Goal: Task Accomplishment & Management: Complete application form

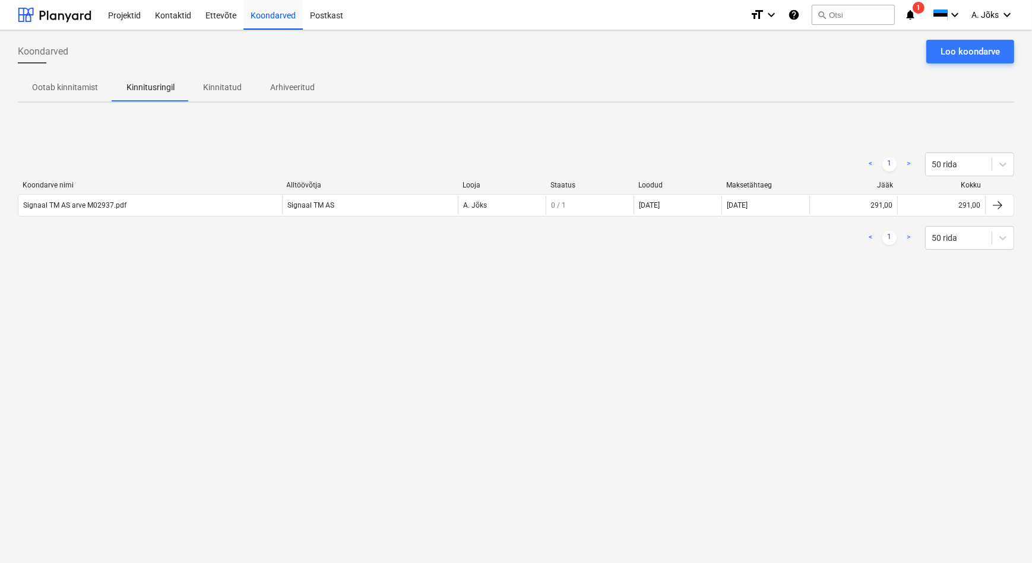
click at [359, 309] on div "Koondarved Loo koondarve Ootab kinnitamist Kinnitusringil Kinnitatud Arhiveerit…" at bounding box center [516, 296] width 1032 height 533
click at [834, 11] on button "search Otsi" at bounding box center [852, 15] width 83 height 20
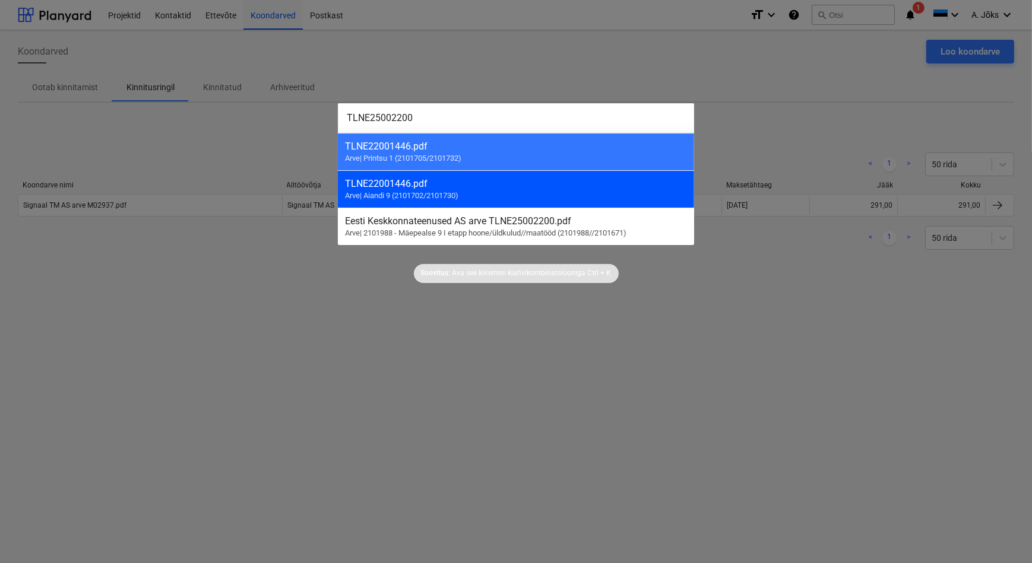
type input "TLNE25002200"
click at [403, 182] on div "TLNE22001446.pdf" at bounding box center [516, 183] width 342 height 11
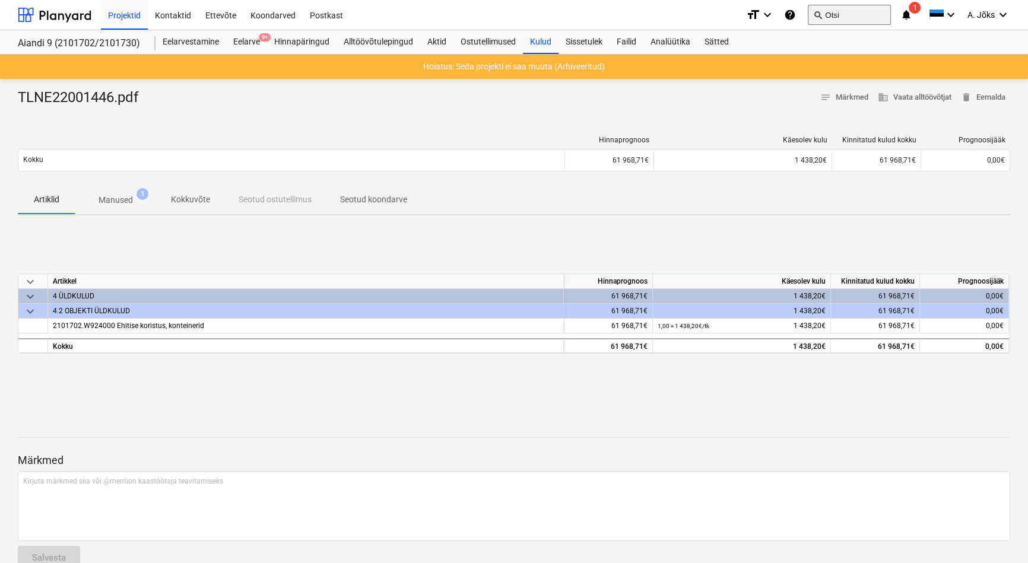
click at [864, 13] on button "search Otsi" at bounding box center [849, 15] width 83 height 20
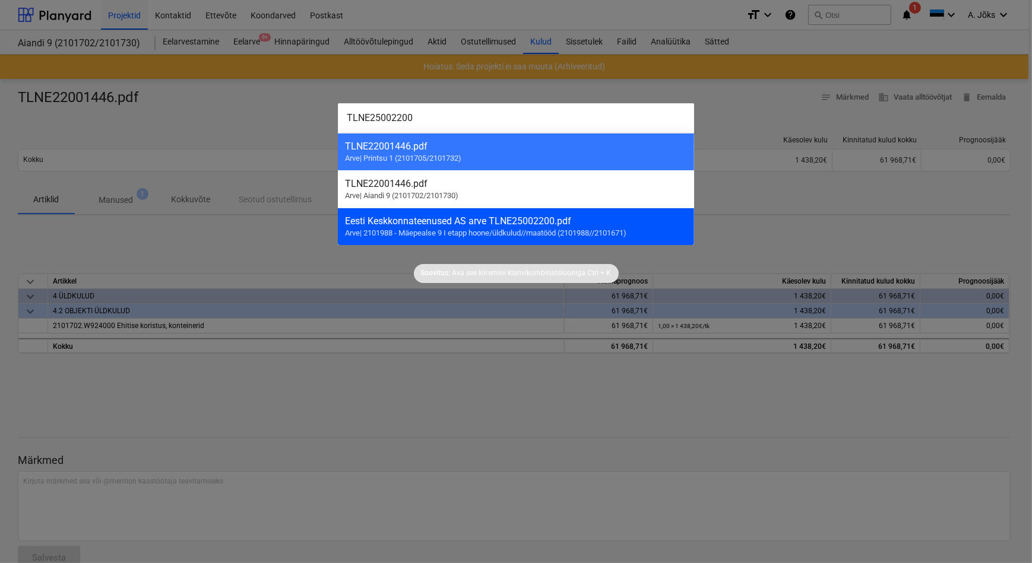
type input "TLNE25002200"
click at [420, 226] on div "Eesti Keskkonnateenused AS arve TLNE25002200.pdf Arve | 2101988 - Mäepealse 9 I…" at bounding box center [516, 226] width 356 height 37
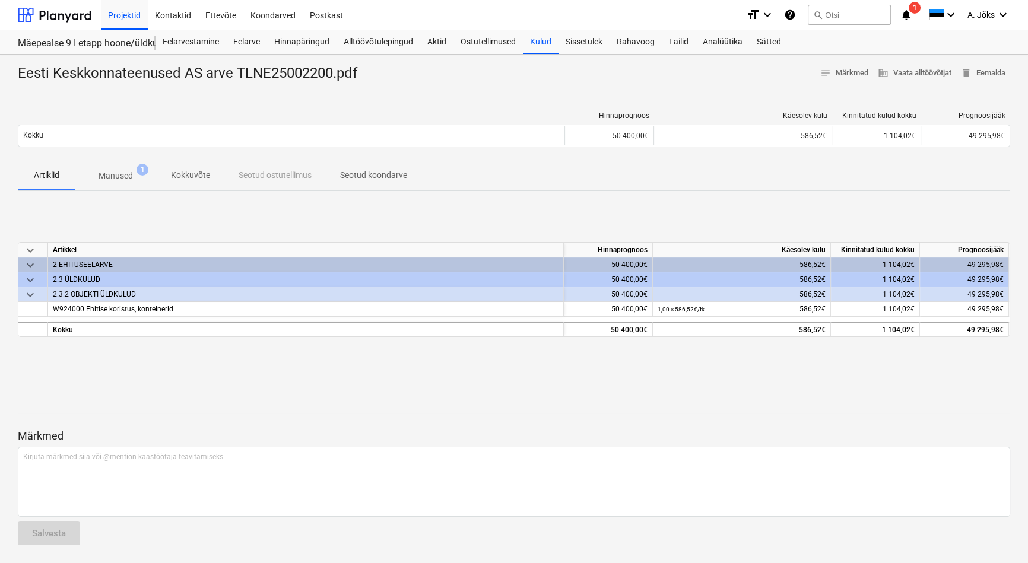
click at [397, 175] on p "Seotud koondarve" at bounding box center [373, 175] width 67 height 12
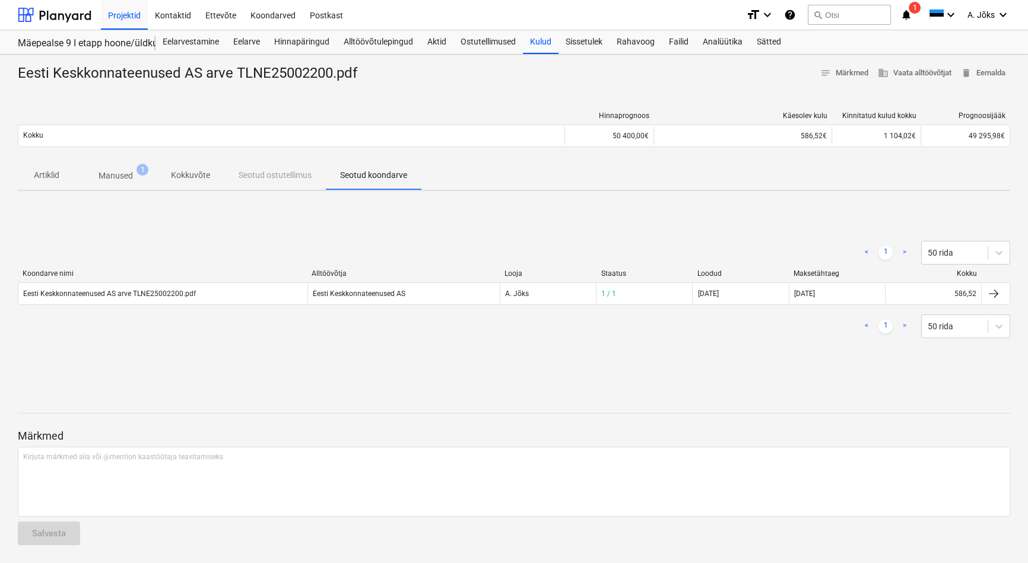
click at [122, 175] on p "Manused" at bounding box center [116, 176] width 34 height 12
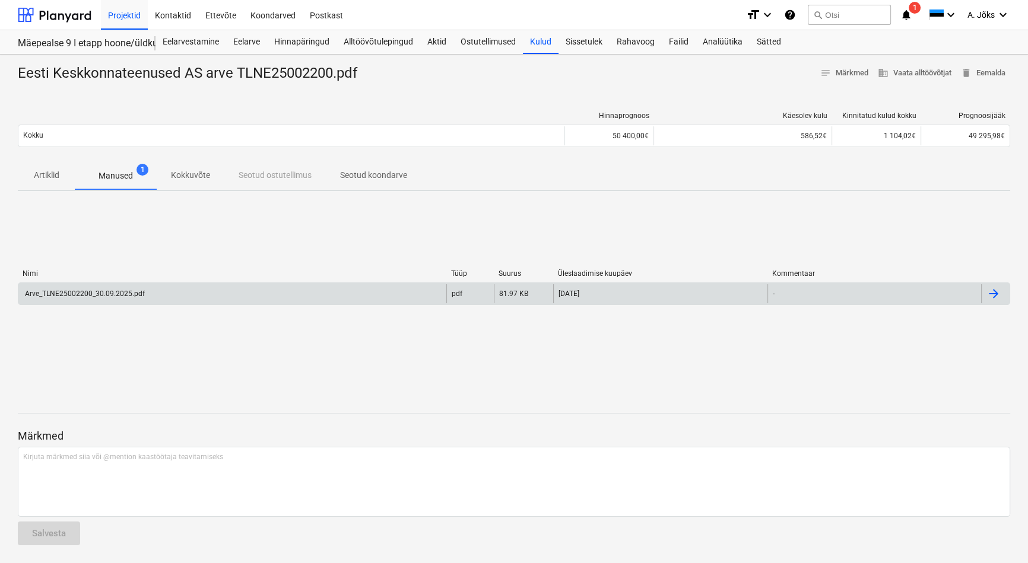
click at [113, 295] on div "Arve_TLNE25002200_30.09.2025.pdf" at bounding box center [84, 294] width 122 height 8
click at [192, 182] on p "Kokkuvõte" at bounding box center [190, 175] width 39 height 12
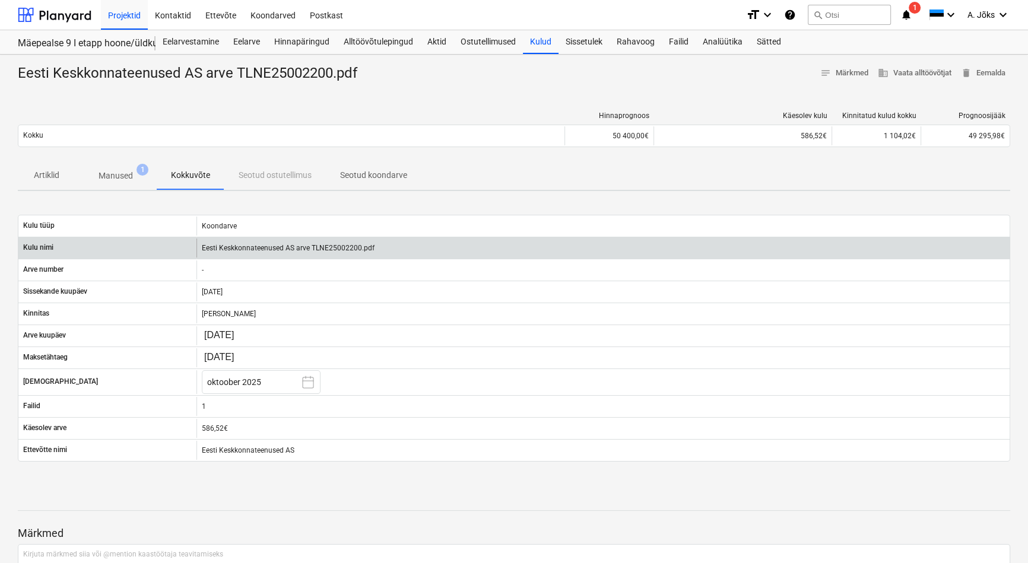
click at [286, 248] on div "Eesti Keskkonnateenused AS arve TLNE25002200.pdf" at bounding box center [602, 248] width 813 height 19
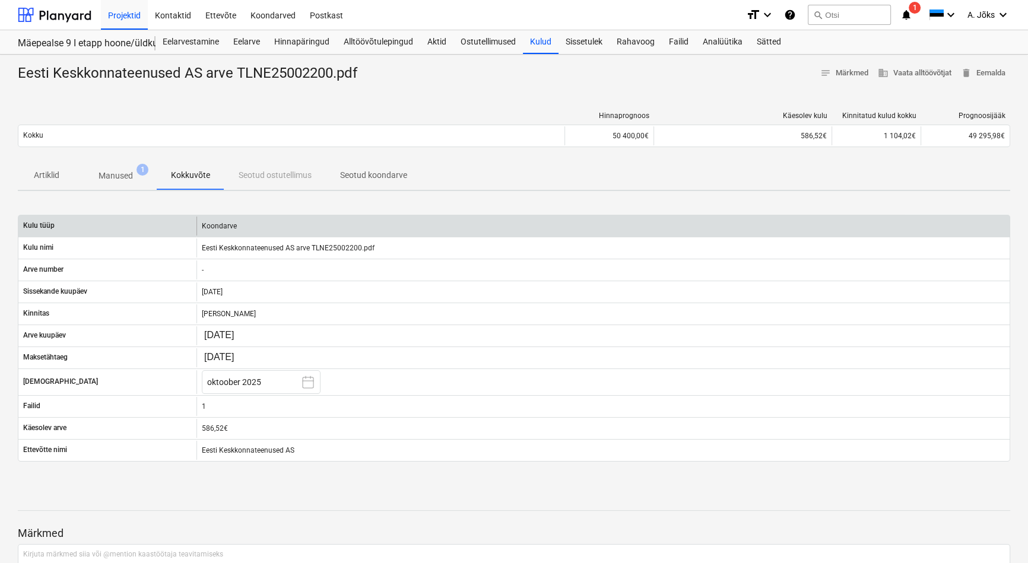
click at [222, 227] on div "Koondarve" at bounding box center [602, 226] width 813 height 19
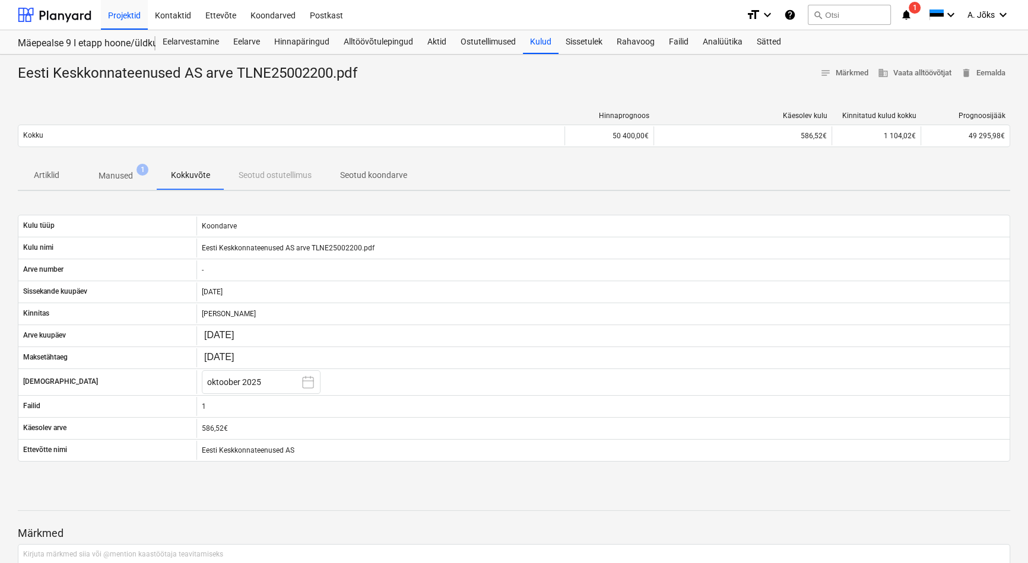
click at [125, 177] on p "Manused" at bounding box center [116, 176] width 34 height 12
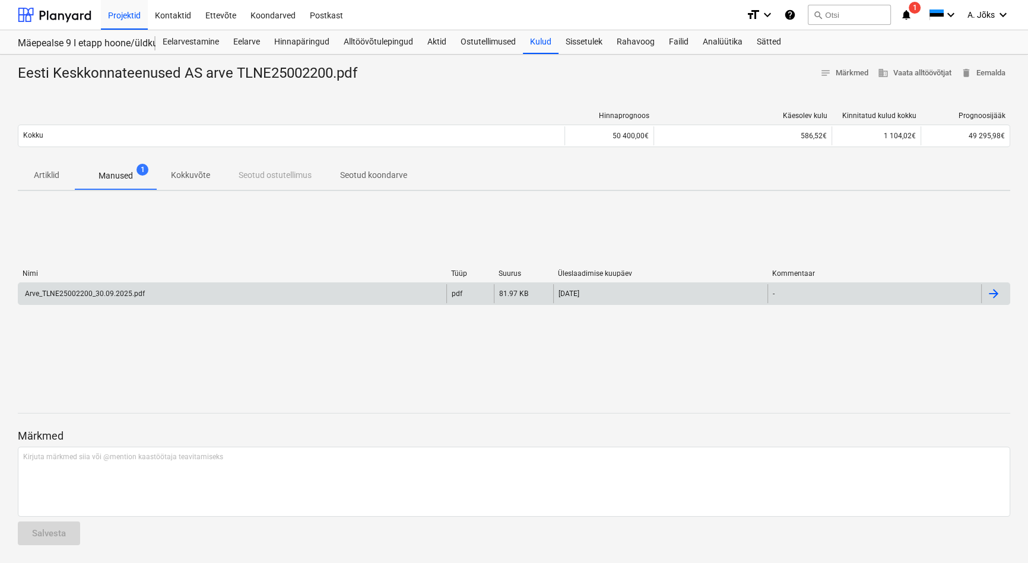
click at [89, 291] on div "Arve_TLNE25002200_30.09.2025.pdf" at bounding box center [84, 294] width 122 height 8
click at [367, 175] on p "Seotud koondarve" at bounding box center [373, 175] width 67 height 12
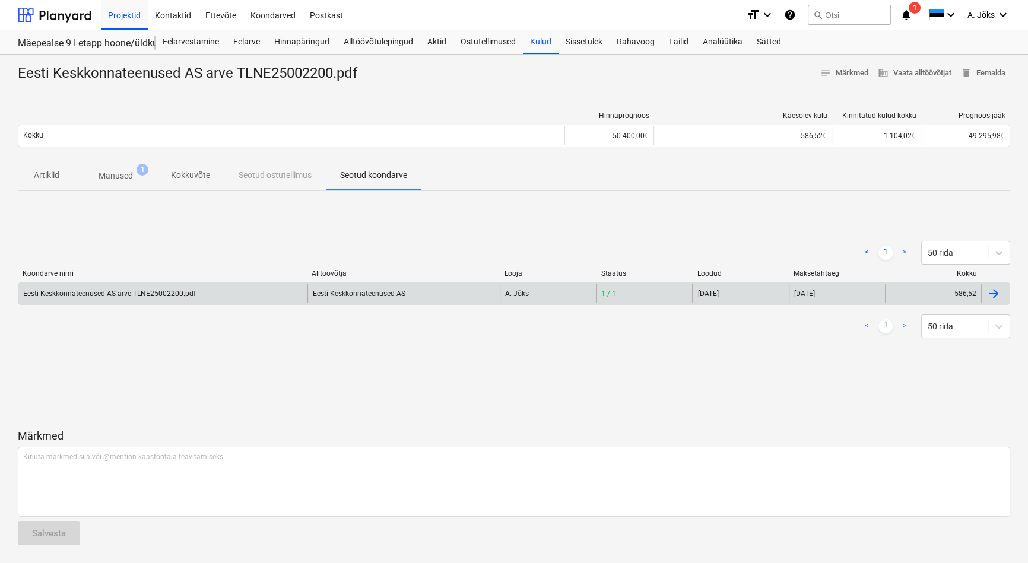
click at [362, 291] on div "Eesti Keskkonnateenused AS" at bounding box center [403, 293] width 192 height 19
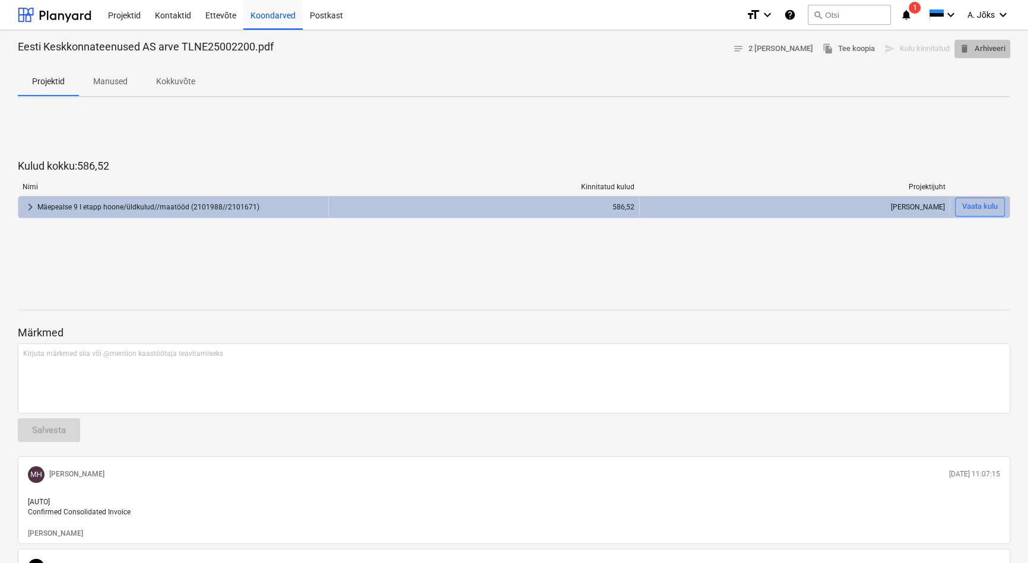
click at [985, 50] on span "delete Arhiveeri" at bounding box center [982, 49] width 46 height 14
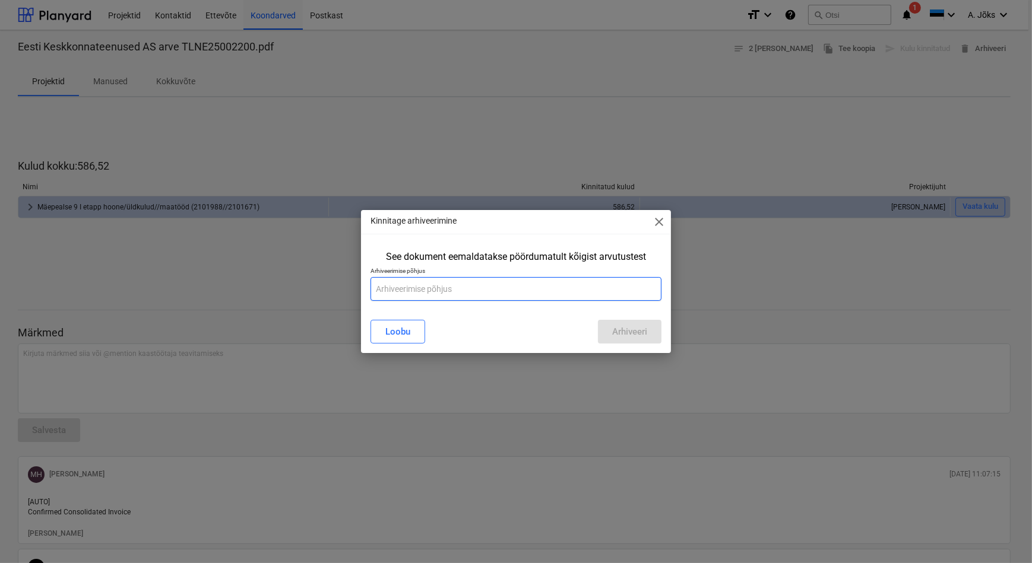
click at [440, 288] on input "text" at bounding box center [515, 289] width 290 height 24
click at [404, 290] on input "Summa sisestatud koos KMiga." at bounding box center [515, 289] width 290 height 24
click at [408, 290] on input "Summa sisestatud koos KMiga." at bounding box center [515, 289] width 290 height 24
type input "Summa on sisestatud koos KMiga."
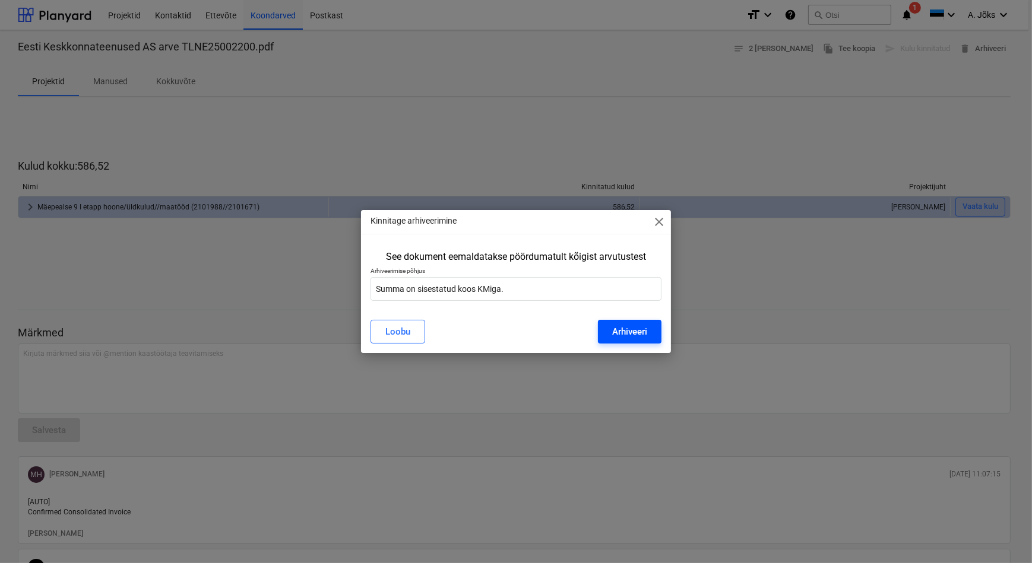
click at [615, 332] on div "Arhiveeri" at bounding box center [629, 331] width 35 height 15
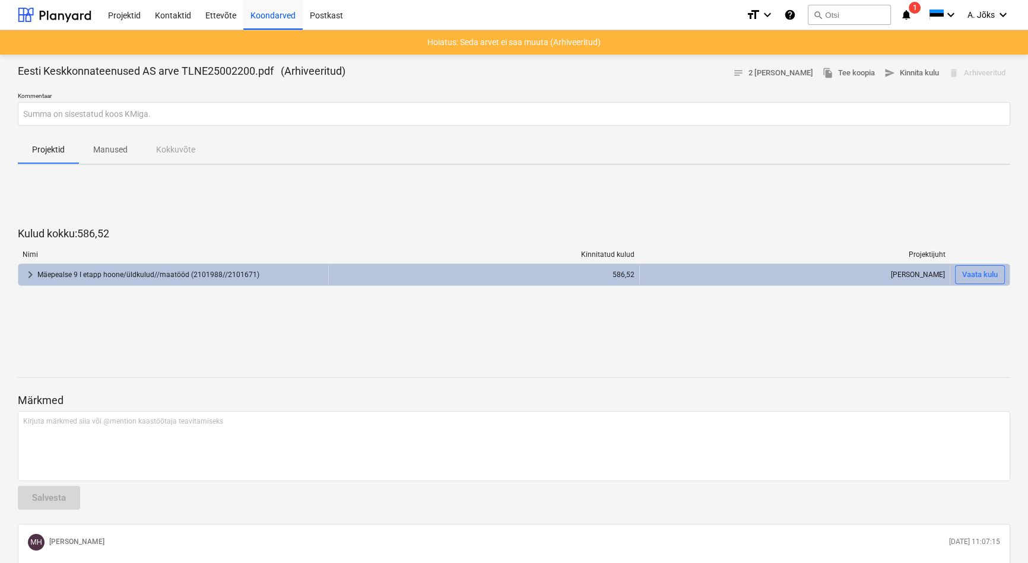
drag, startPoint x: 284, startPoint y: 14, endPoint x: 381, endPoint y: 17, distance: 96.8
click at [284, 14] on div "Koondarved" at bounding box center [272, 14] width 59 height 30
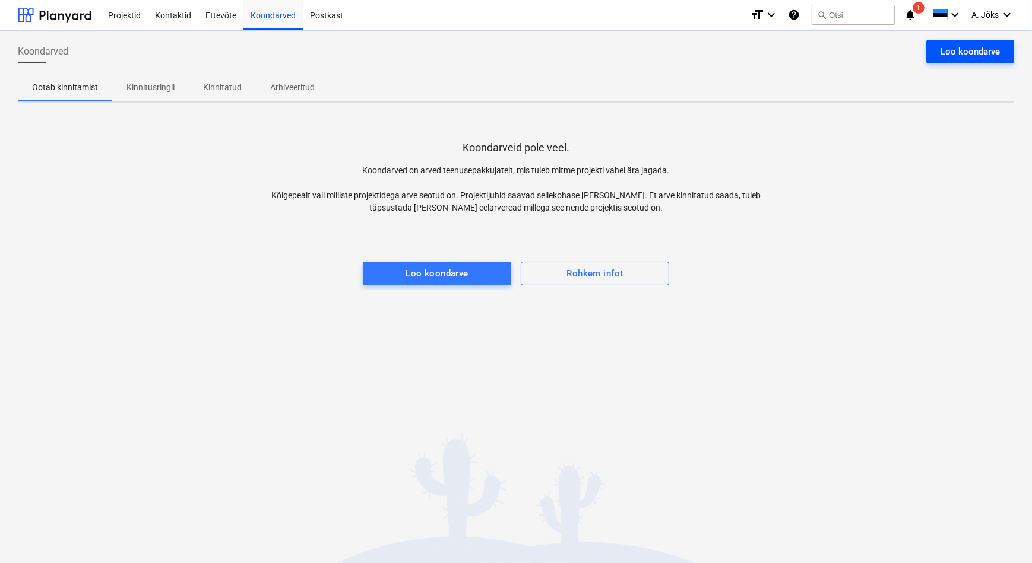
click at [968, 56] on div "Loo koondarve" at bounding box center [969, 51] width 59 height 15
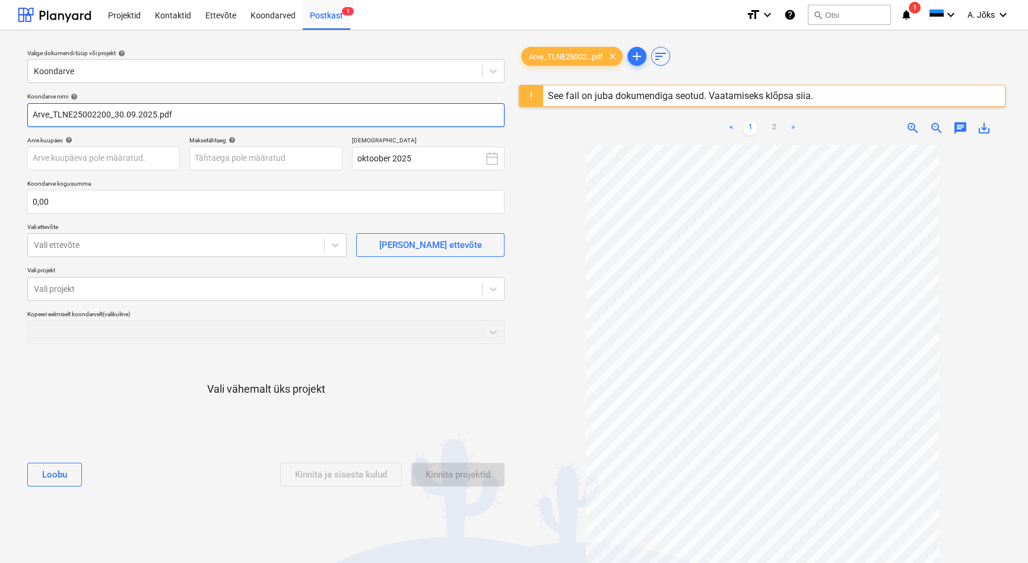
drag, startPoint x: 53, startPoint y: 116, endPoint x: -7, endPoint y: 115, distance: 59.4
click at [0, 115] on html "Projektid Kontaktid Ettevõte Koondarved Postkast 1 format_size keyboard_arrow_d…" at bounding box center [514, 281] width 1028 height 563
paste input "Eesti Keskkonnateenused AS"
drag, startPoint x: 262, startPoint y: 115, endPoint x: 216, endPoint y: 115, distance: 45.7
click at [216, 115] on input "Eesti Keskkonnateenused AS arve TLNE25002200_30.09.2025.pdf" at bounding box center [265, 115] width 477 height 24
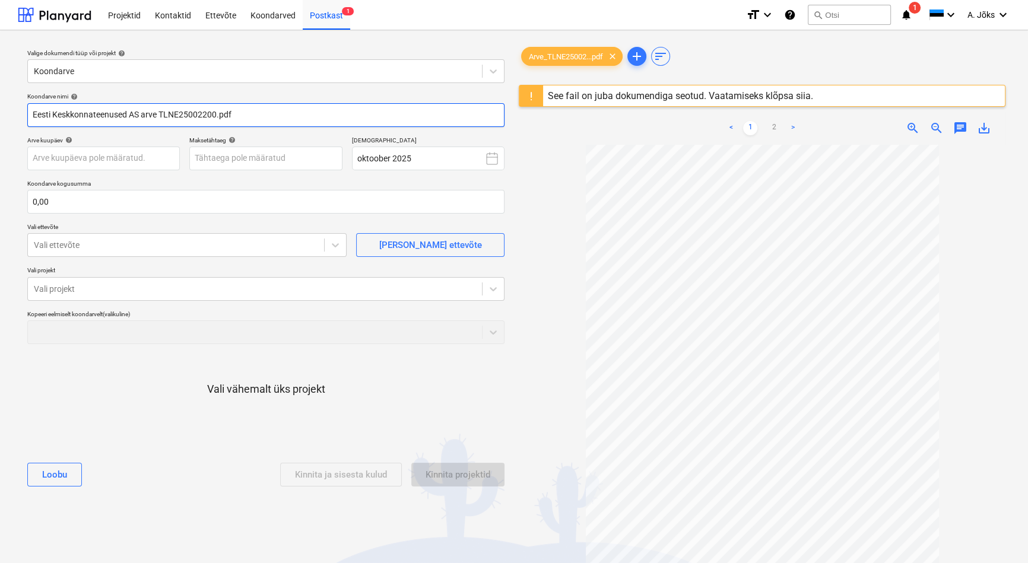
type input "Eesti Keskkonnateenused AS arve TLNE25002200.pdf"
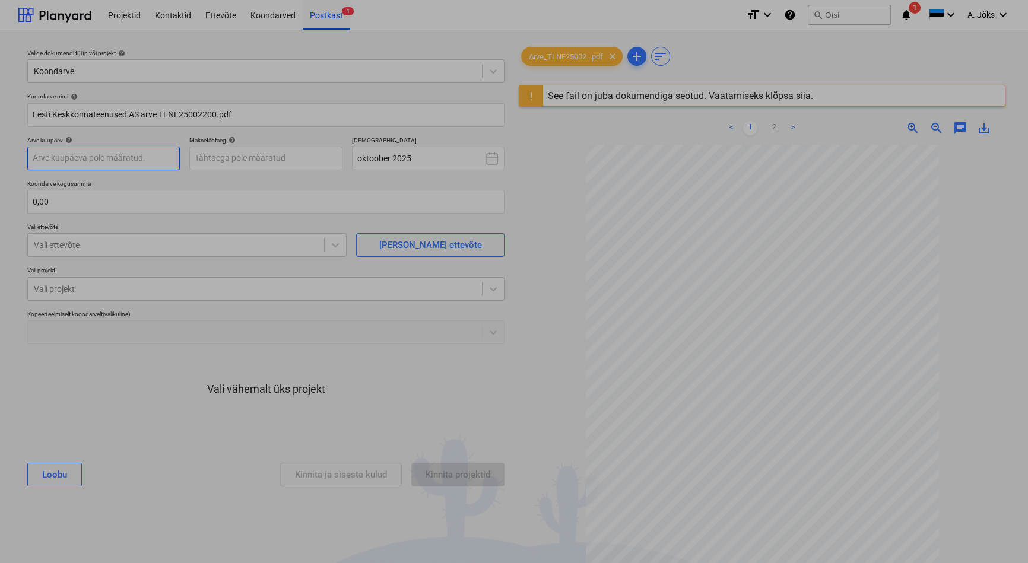
click at [154, 157] on body "Projektid Kontaktid Ettevõte Koondarved Postkast 1 format_size keyboard_arrow_d…" at bounding box center [514, 281] width 1028 height 563
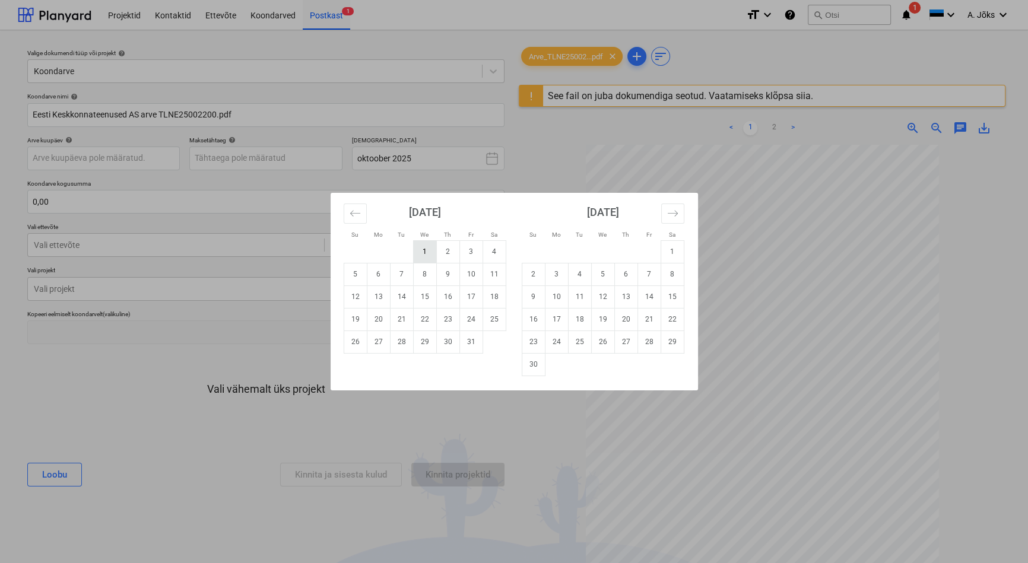
click at [427, 250] on td "1" at bounding box center [424, 251] width 23 height 23
type input "[DATE]"
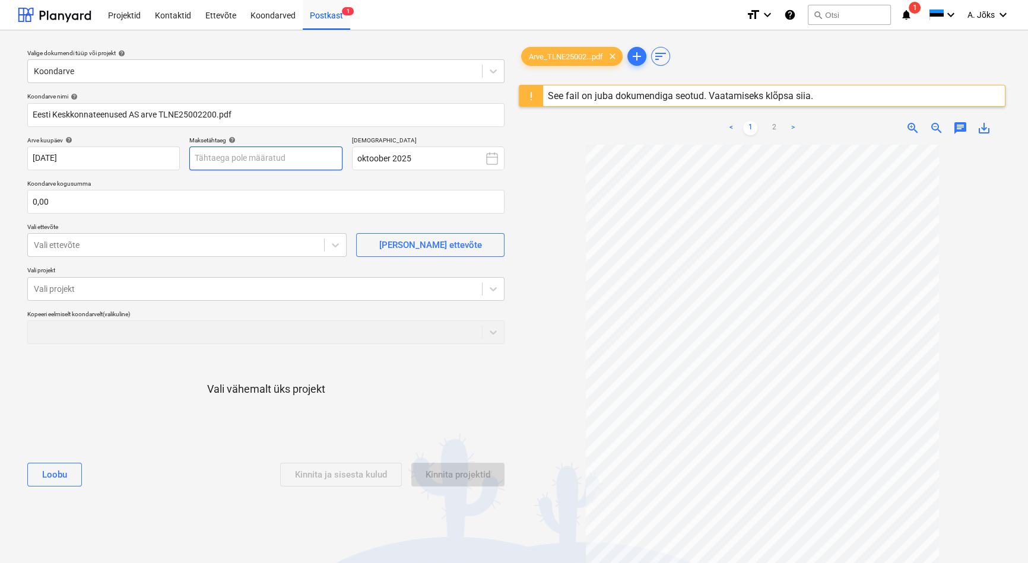
click at [287, 153] on body "Projektid Kontaktid Ettevõte Koondarved Postkast 1 format_size keyboard_arrow_d…" at bounding box center [514, 281] width 1028 height 563
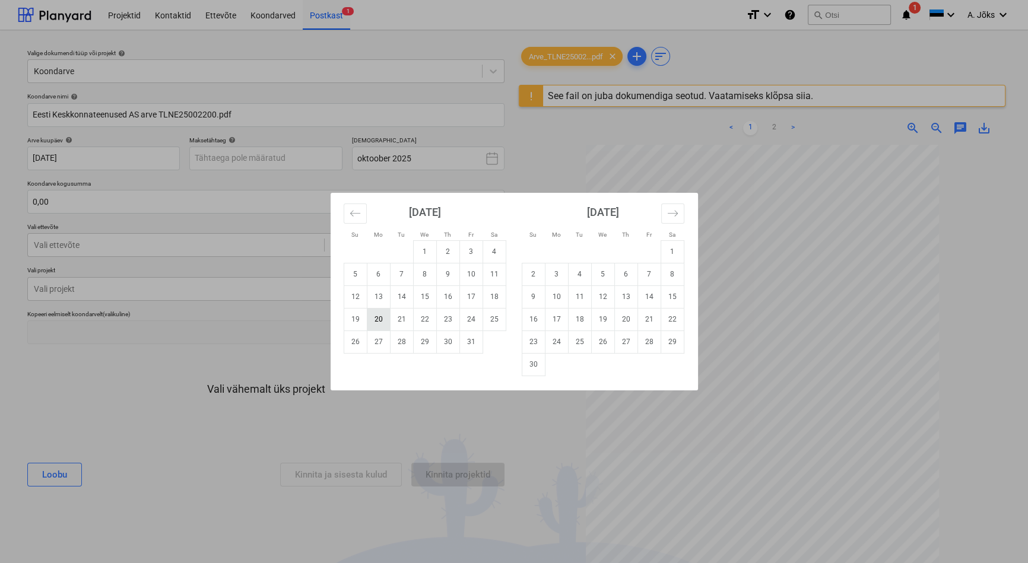
click at [381, 317] on td "20" at bounding box center [378, 319] width 23 height 23
type input "[DATE]"
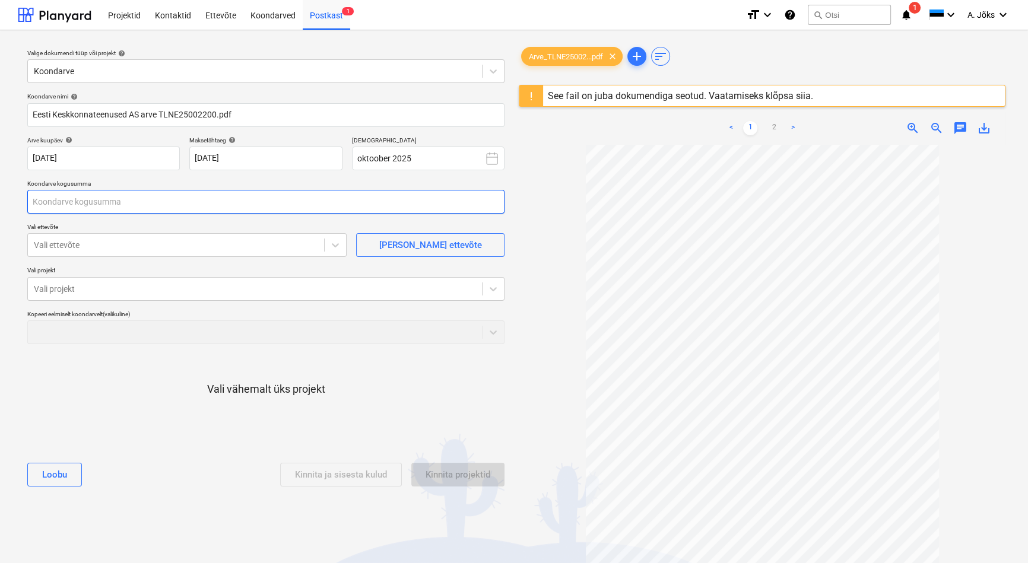
click at [166, 202] on input "text" at bounding box center [265, 202] width 477 height 24
type input "473,00"
click at [131, 246] on div at bounding box center [176, 245] width 284 height 12
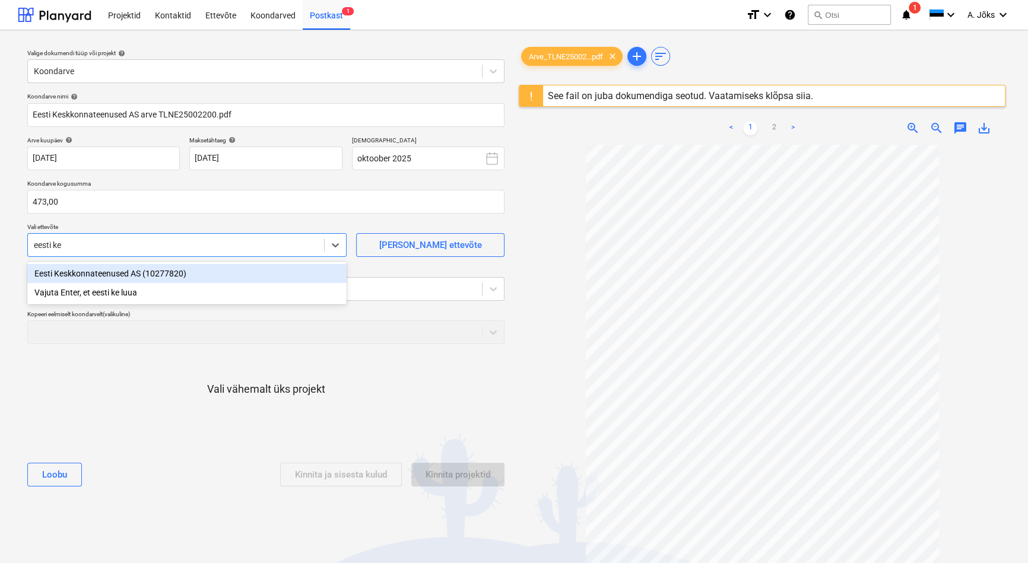
type input "eesti kes"
click at [128, 274] on div "Eesti Keskkonnateenused AS (10277820)" at bounding box center [186, 273] width 319 height 19
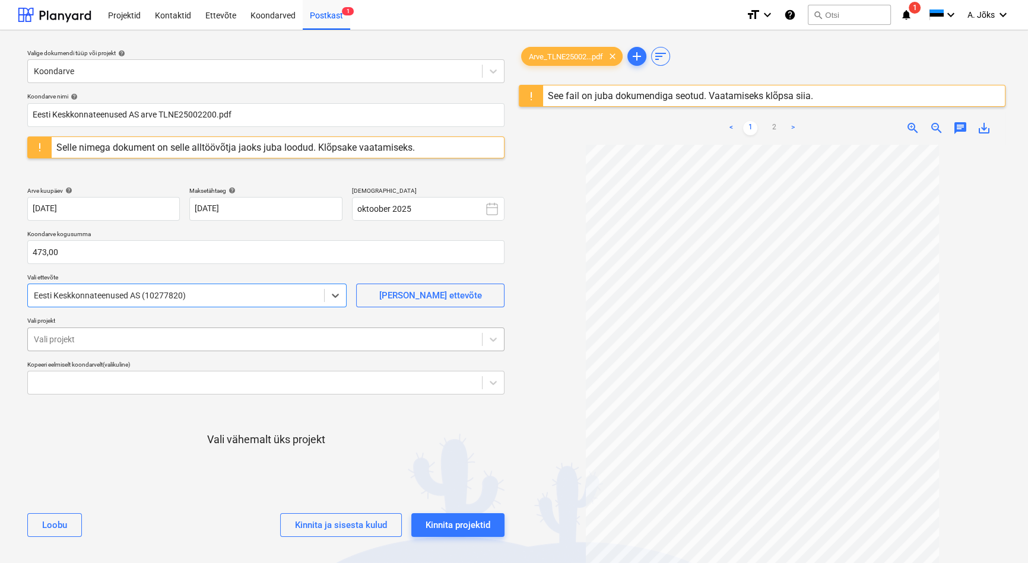
click at [113, 338] on div at bounding box center [255, 340] width 442 height 12
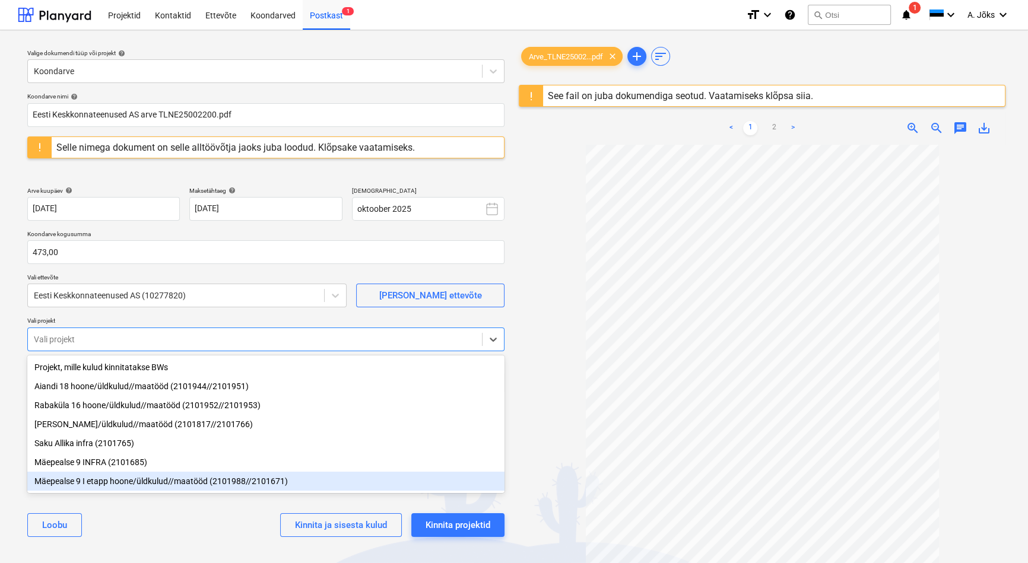
click at [91, 484] on div "Mäepealse 9 I etapp hoone/üldkulud//maatööd (2101988//2101671)" at bounding box center [265, 481] width 477 height 19
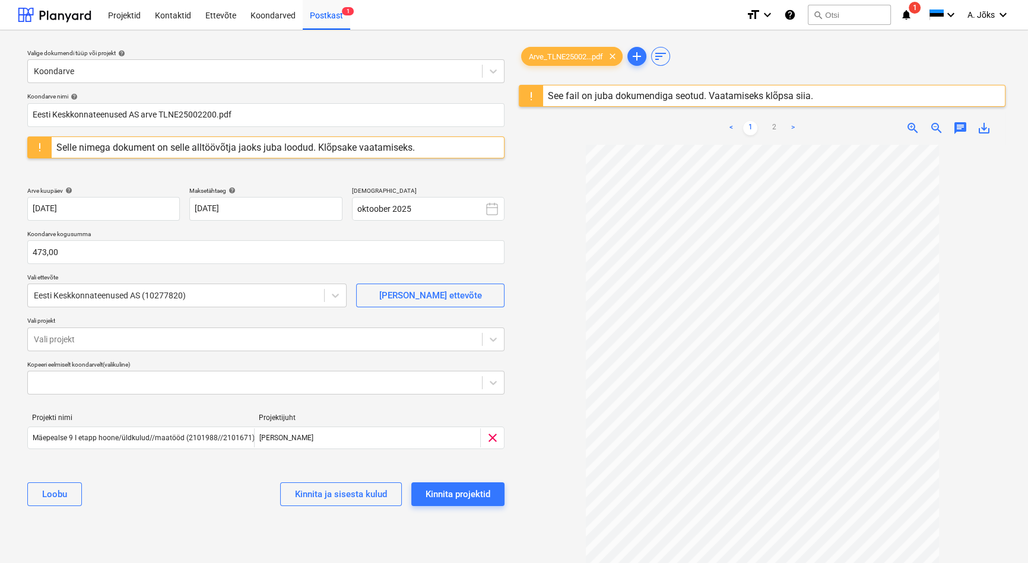
click at [139, 526] on div "Valige dokumendi tüüp või projekt help Koondarve Koondarve nimi help Eesti Kesk…" at bounding box center [266, 360] width 496 height 640
click at [457, 499] on div "Kinnita projektid" at bounding box center [458, 494] width 65 height 15
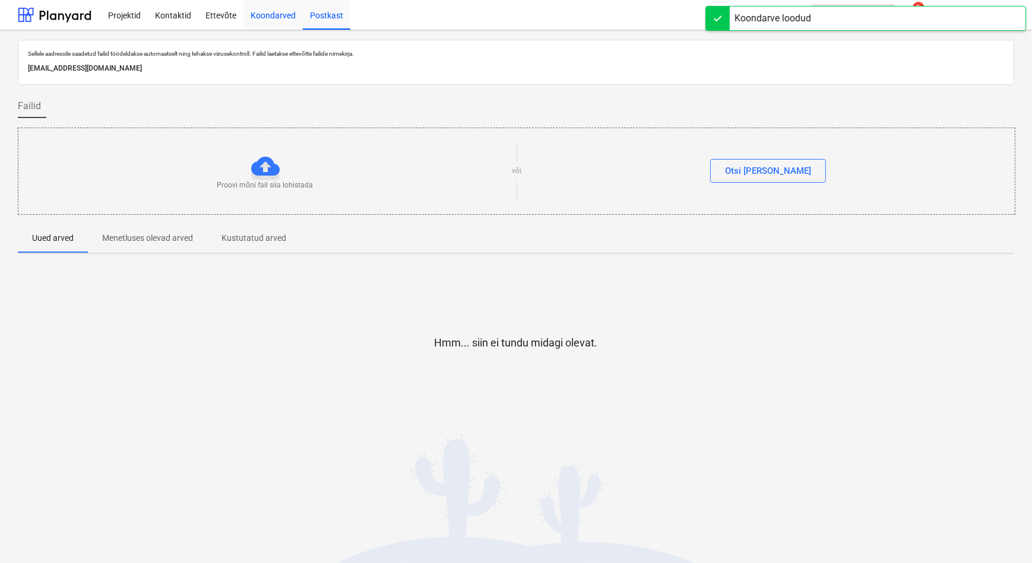
click at [277, 12] on div "Koondarved" at bounding box center [272, 14] width 59 height 30
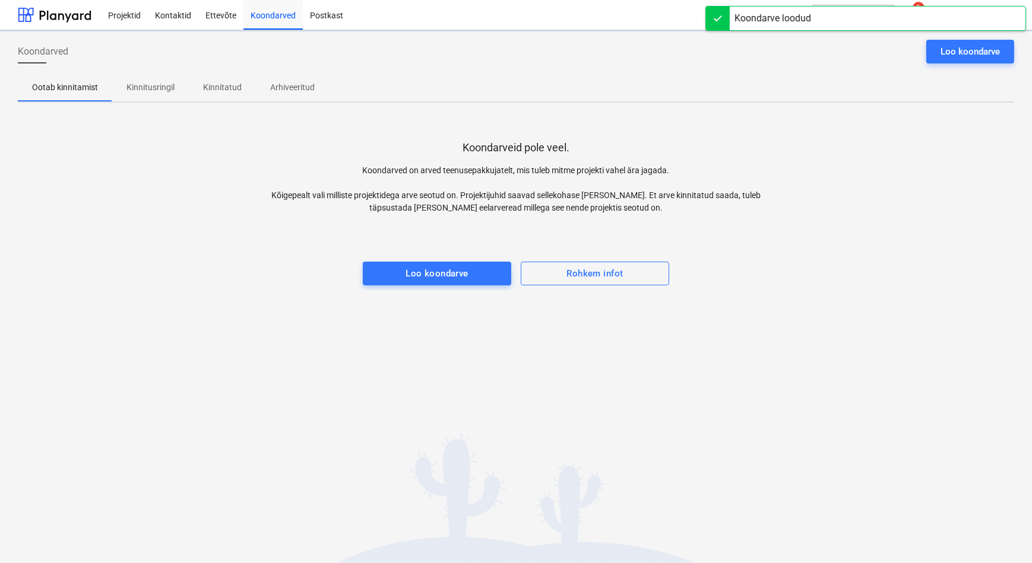
click at [152, 87] on p "Kinnitusringil" at bounding box center [150, 87] width 48 height 12
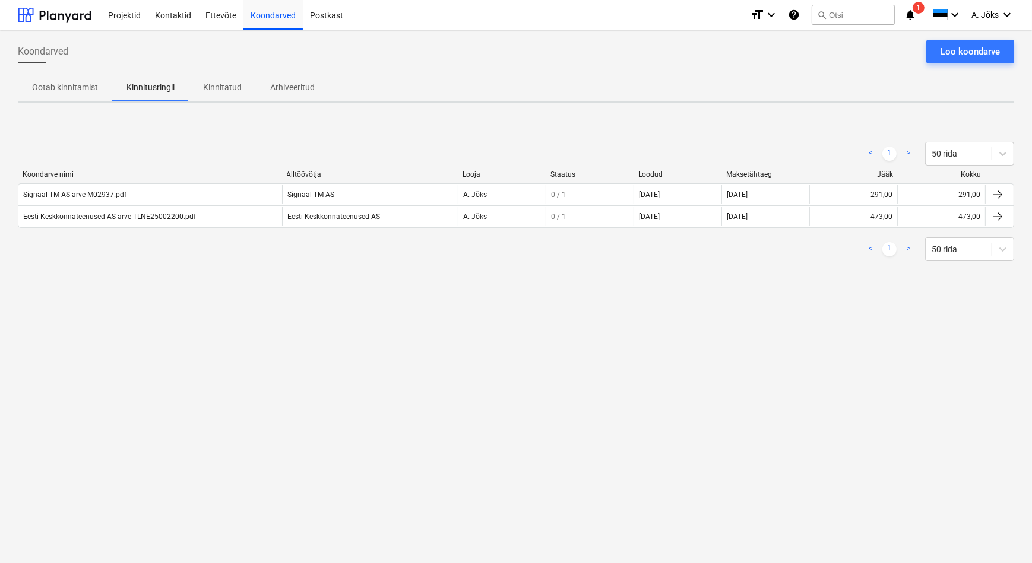
drag, startPoint x: 139, startPoint y: 364, endPoint x: 148, endPoint y: 350, distance: 16.3
click at [139, 364] on div "Koondarved Loo koondarve Ootab kinnitamist Kinnitusringil Kinnitatud Arhiveerit…" at bounding box center [516, 296] width 1032 height 533
click at [517, 312] on div "Koondarved Loo koondarve Ootab kinnitamist Kinnitusringil Kinnitatud Arhiveerit…" at bounding box center [516, 296] width 1032 height 533
